Goal: Download file/media

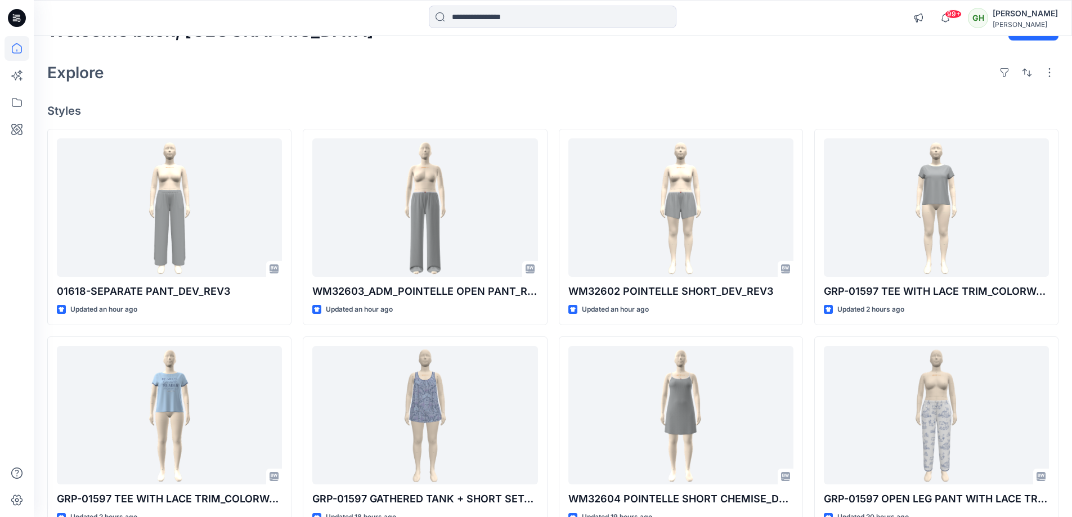
scroll to position [56, 0]
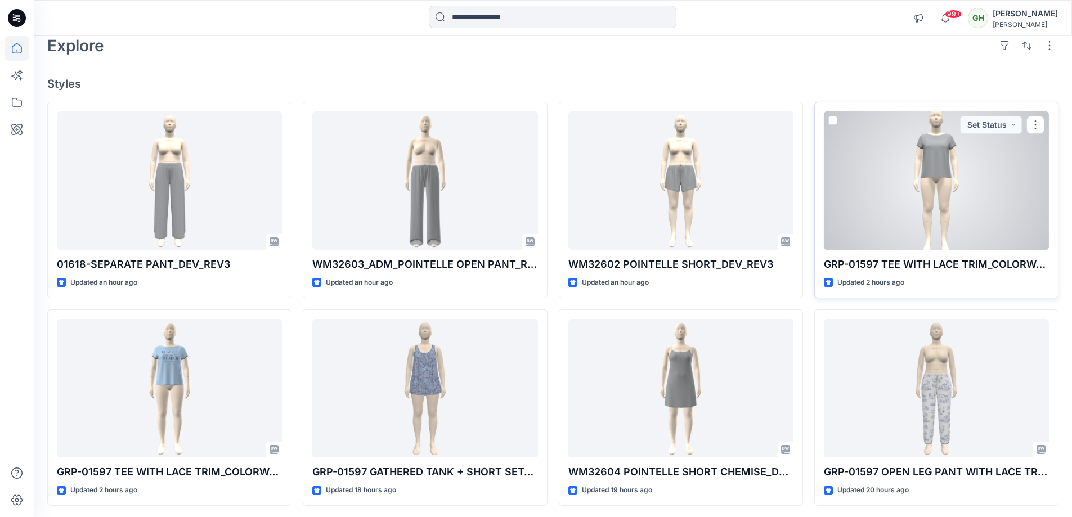
click at [831, 147] on div at bounding box center [936, 180] width 225 height 139
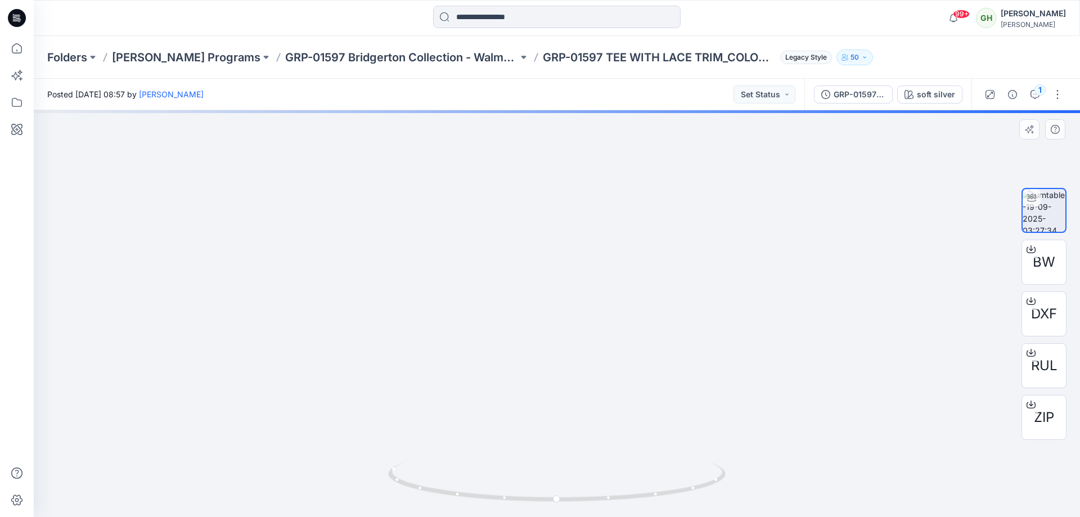
drag, startPoint x: 643, startPoint y: 272, endPoint x: 717, endPoint y: 308, distance: 83.3
click at [651, 277] on div at bounding box center [557, 313] width 1046 height 407
drag, startPoint x: 717, startPoint y: 309, endPoint x: 772, endPoint y: 471, distance: 171.2
click at [721, 317] on div at bounding box center [557, 313] width 1046 height 407
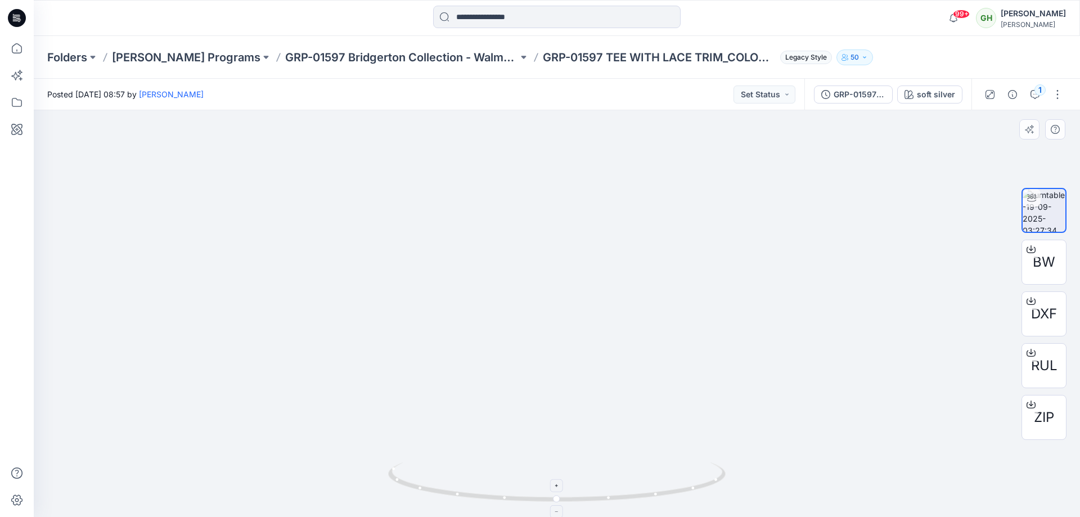
drag, startPoint x: 734, startPoint y: 460, endPoint x: 727, endPoint y: 465, distance: 8.1
click at [727, 465] on div at bounding box center [557, 313] width 1046 height 407
drag, startPoint x: 715, startPoint y: 477, endPoint x: 420, endPoint y: 417, distance: 301.2
click at [414, 425] on div at bounding box center [557, 313] width 1046 height 407
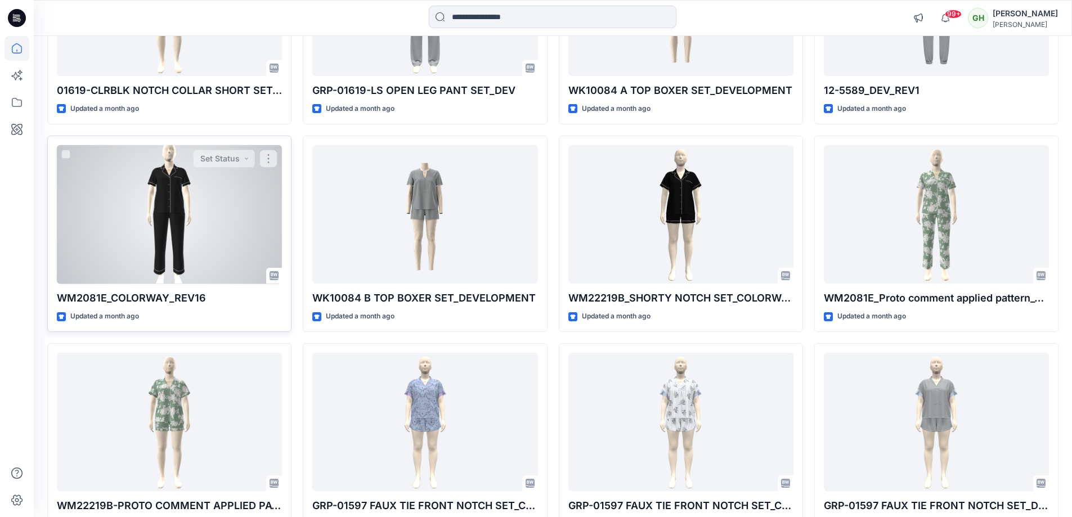
scroll to position [12311, 0]
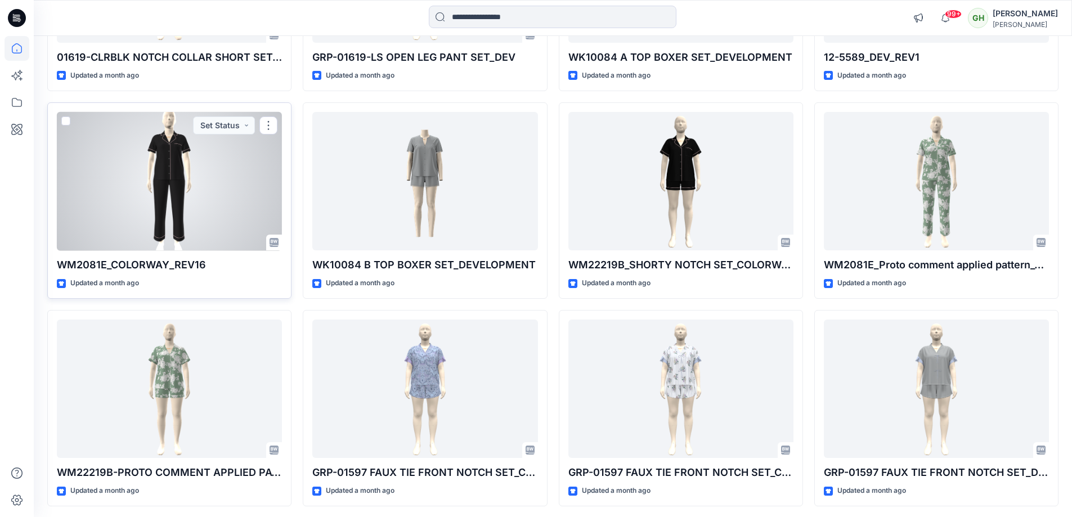
click at [226, 208] on div at bounding box center [169, 181] width 225 height 139
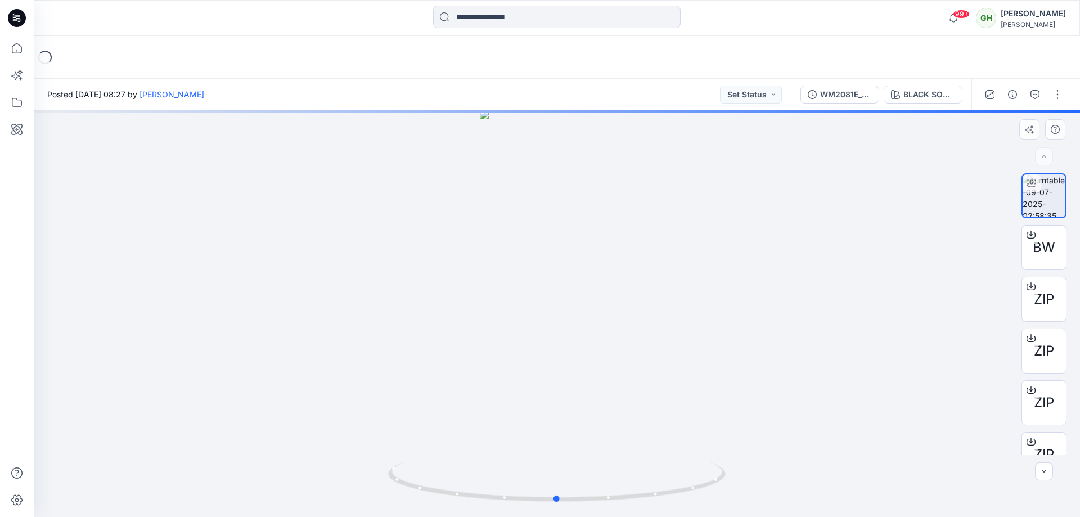
drag, startPoint x: 653, startPoint y: 275, endPoint x: 670, endPoint y: 296, distance: 27.6
click at [653, 275] on div at bounding box center [557, 313] width 1046 height 407
drag, startPoint x: 731, startPoint y: 363, endPoint x: 705, endPoint y: 372, distance: 27.9
click at [707, 362] on div at bounding box center [557, 313] width 1046 height 407
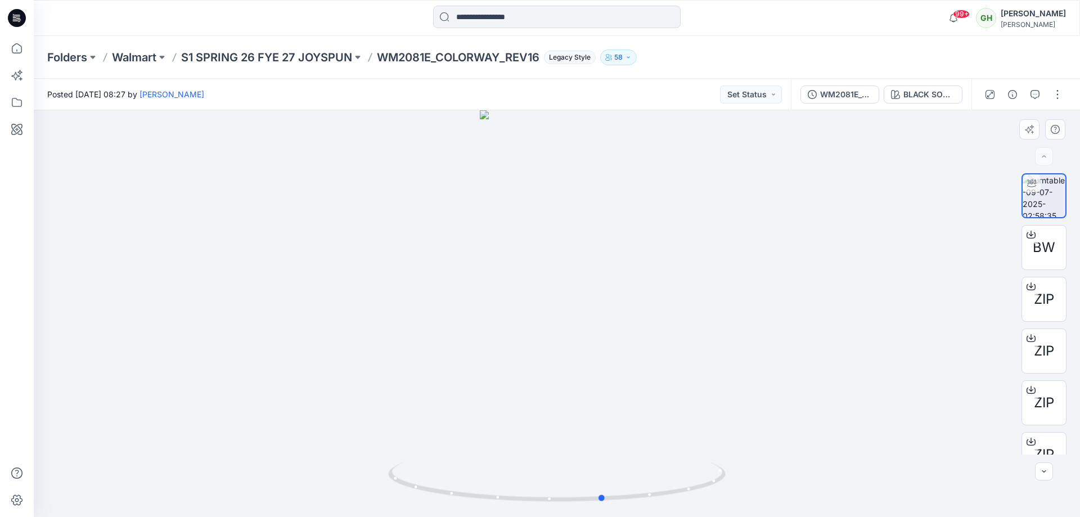
drag, startPoint x: 730, startPoint y: 439, endPoint x: 464, endPoint y: 414, distance: 267.3
click at [464, 414] on div at bounding box center [557, 313] width 1046 height 407
click at [1039, 245] on span "BW" at bounding box center [1044, 247] width 23 height 20
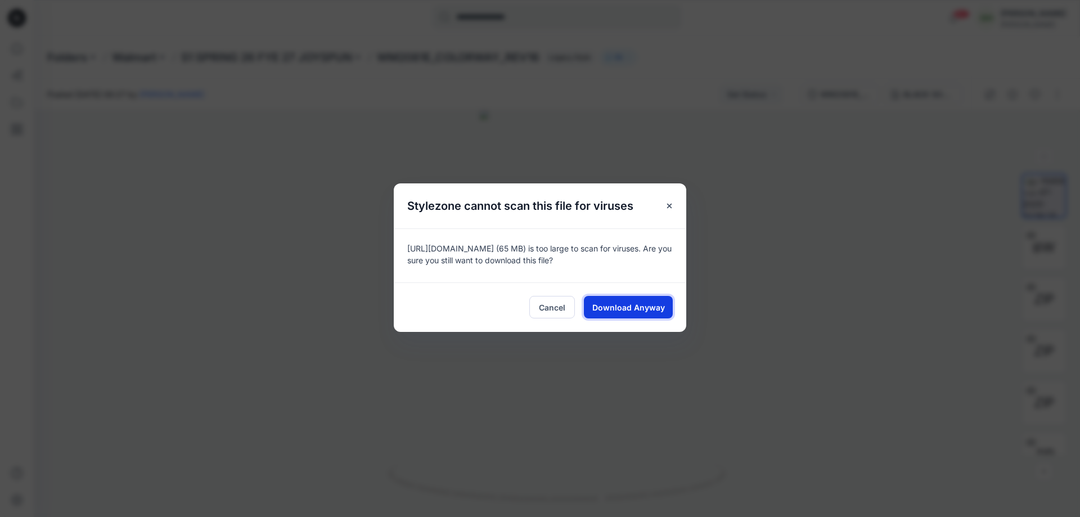
click at [623, 304] on span "Download Anyway" at bounding box center [628, 308] width 73 height 12
